Goal: Find specific page/section: Find specific page/section

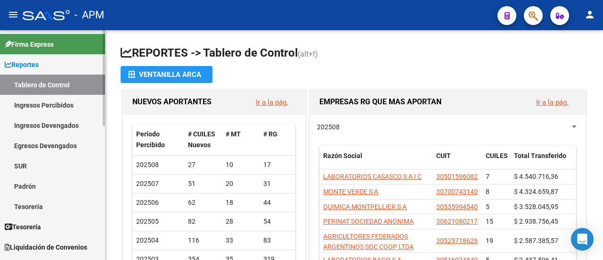
click at [53, 104] on link "Ingresos Percibidos" at bounding box center [52, 105] width 105 height 20
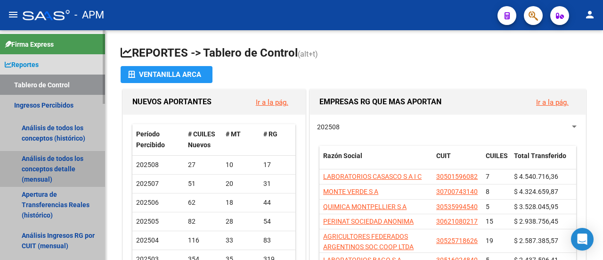
click at [56, 164] on link "Análisis de todos los conceptos detalle (mensual)" at bounding box center [52, 169] width 105 height 36
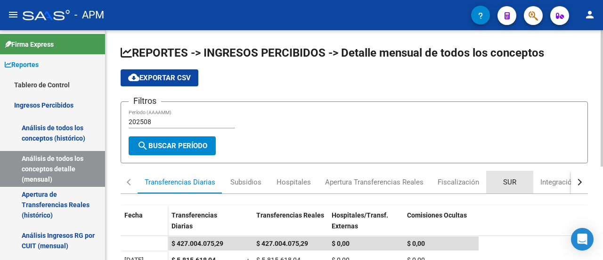
click at [509, 183] on div "SUR" at bounding box center [509, 182] width 13 height 10
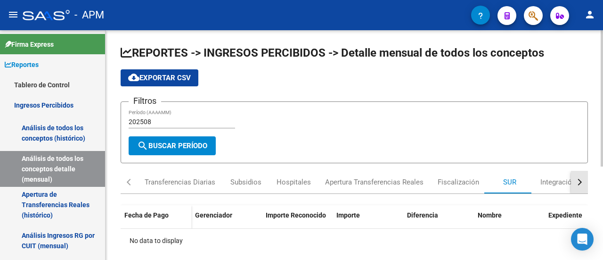
click at [577, 183] on div "button" at bounding box center [578, 182] width 7 height 7
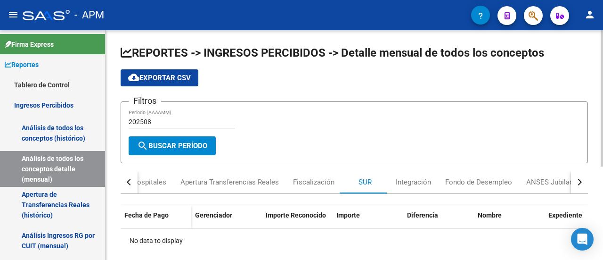
click at [577, 183] on div "button" at bounding box center [578, 182] width 7 height 7
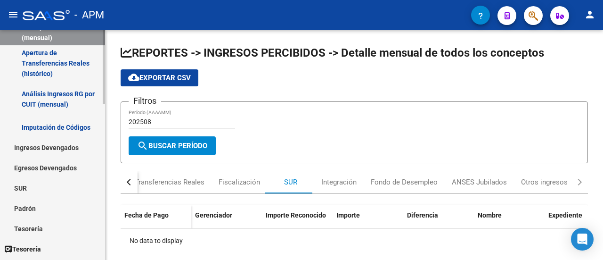
scroll to position [188, 0]
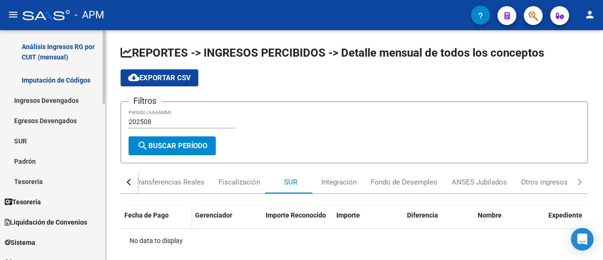
click at [17, 142] on link "SUR" at bounding box center [52, 141] width 105 height 20
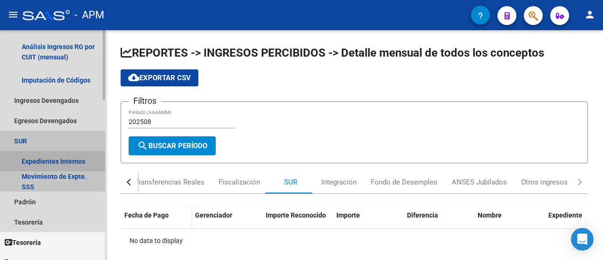
click at [50, 158] on link "Expedientes Internos" at bounding box center [52, 161] width 105 height 20
